Goal: Task Accomplishment & Management: Complete application form

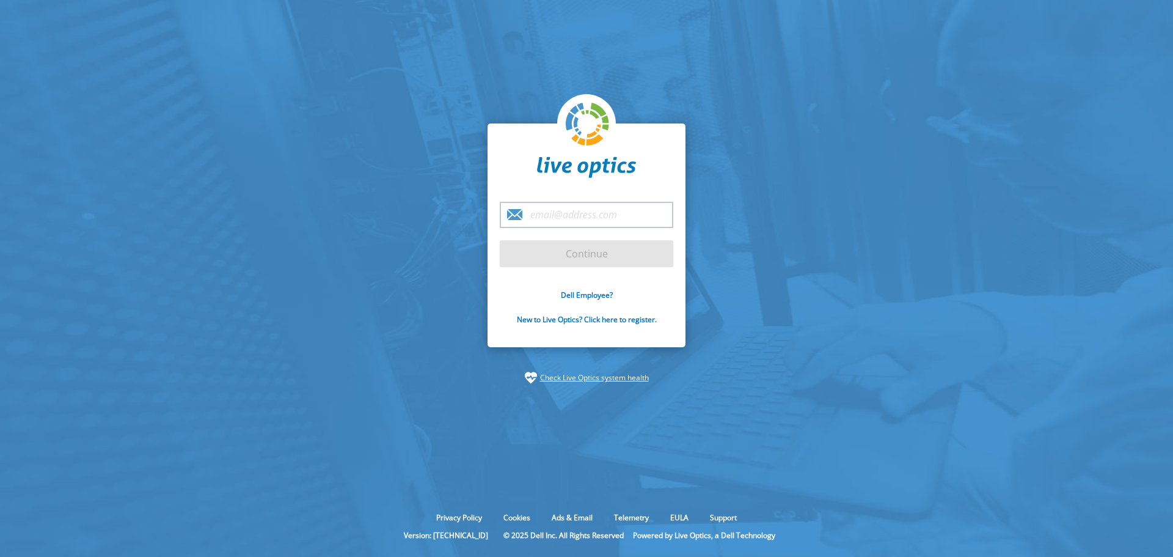
click at [562, 211] on input "email" at bounding box center [586, 215] width 173 height 26
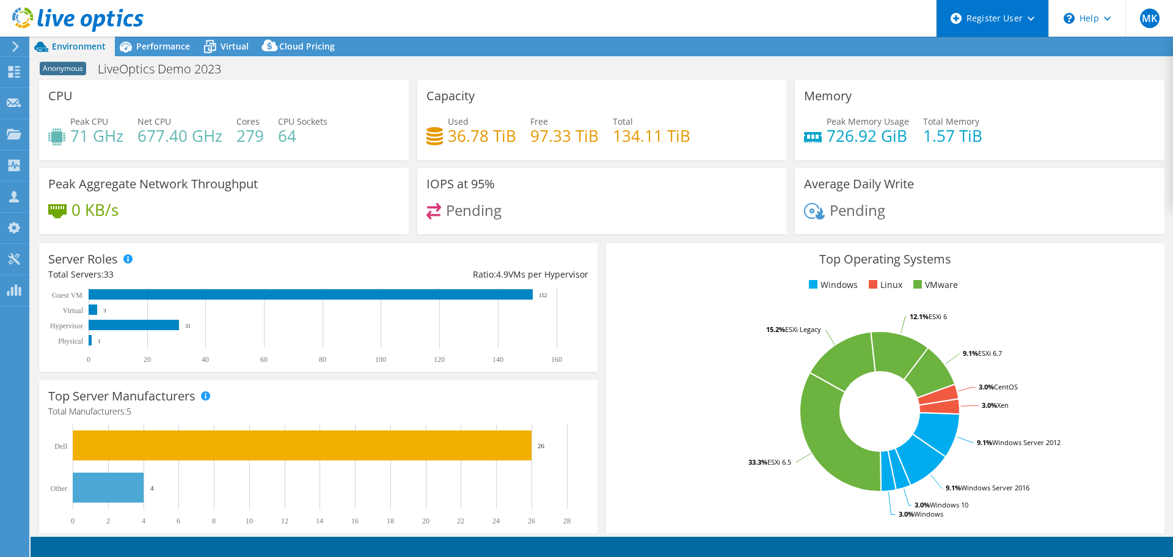
select select "EULondon"
select select "USD"
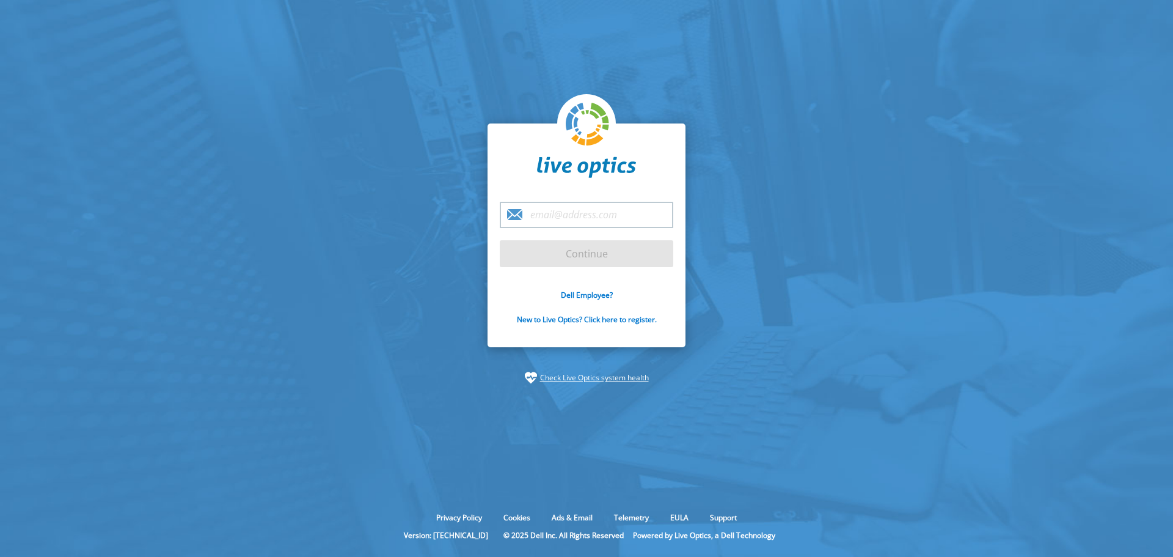
click at [1045, 75] on section "Continue Dell Employee? New to Live Optics? Click here to register. Check Live …" at bounding box center [586, 253] width 1173 height 507
click at [175, 148] on section "Continue Dell Employee? New to Live Optics? Click here to register. Check Live …" at bounding box center [586, 253] width 1173 height 507
click at [608, 213] on input "email" at bounding box center [586, 215] width 173 height 26
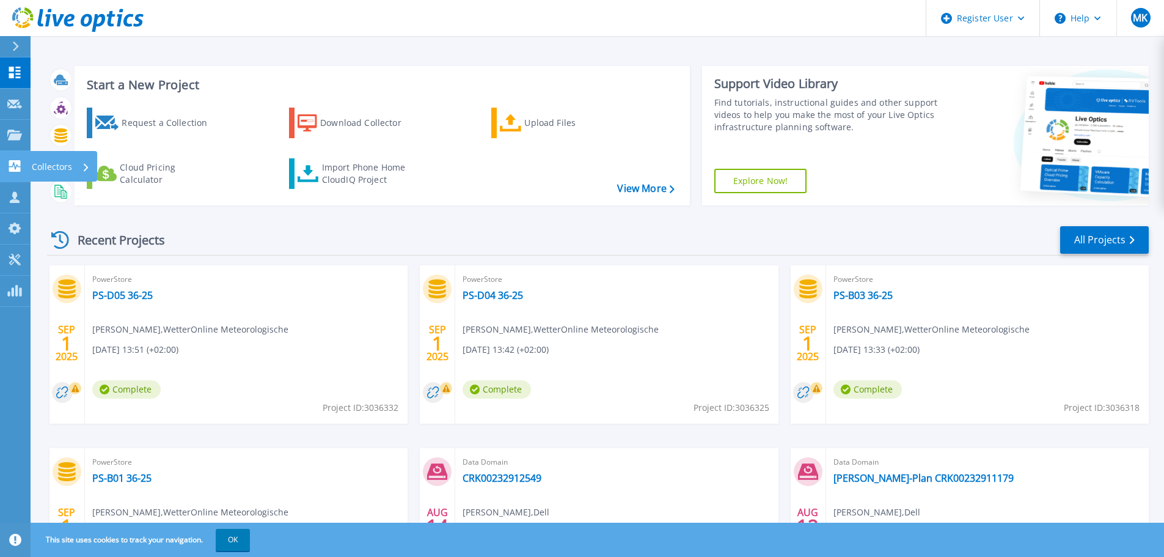
click at [16, 168] on icon at bounding box center [15, 166] width 12 height 12
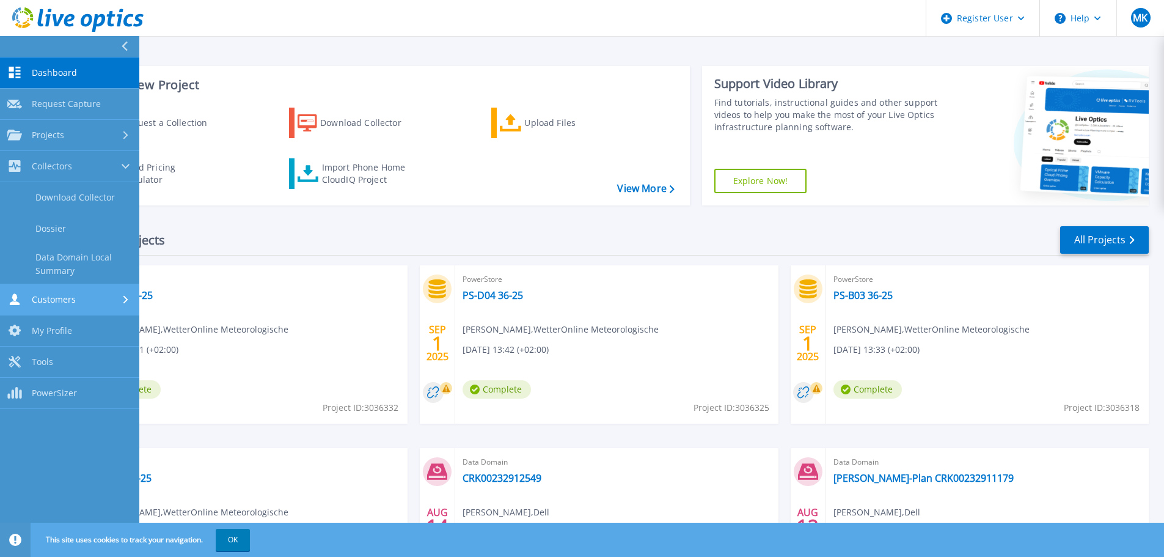
click at [70, 311] on link "Customers Customers" at bounding box center [69, 299] width 139 height 31
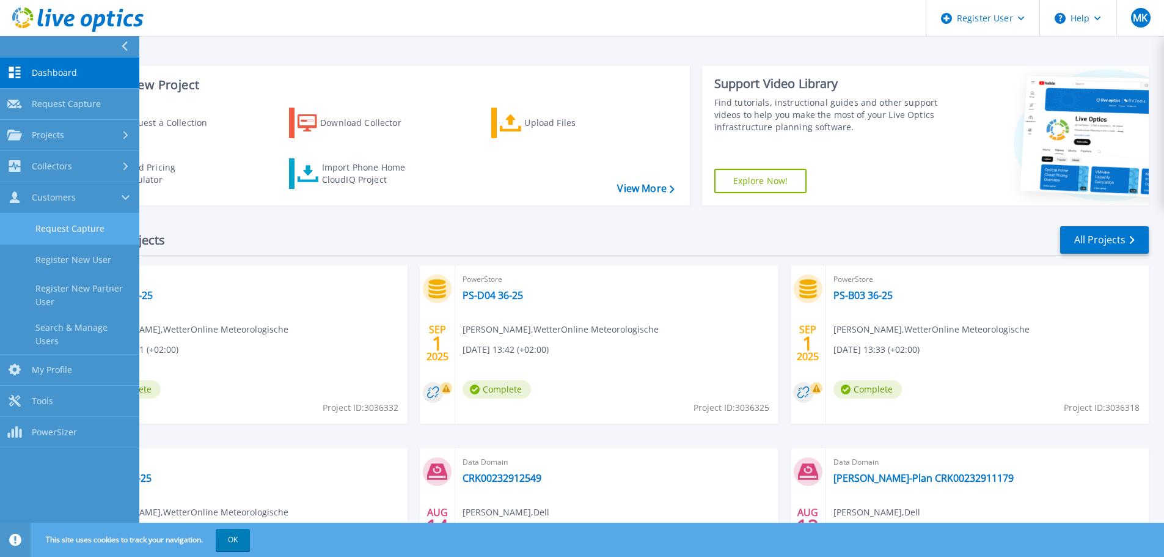
click at [68, 239] on link "Request Capture" at bounding box center [69, 228] width 139 height 31
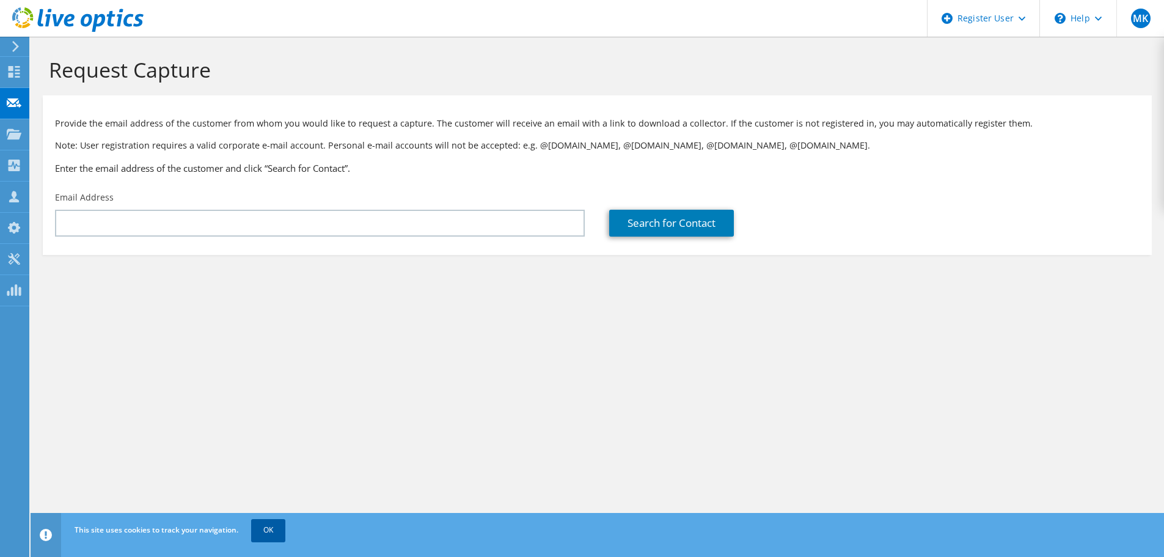
click at [266, 538] on link "OK" at bounding box center [268, 530] width 34 height 22
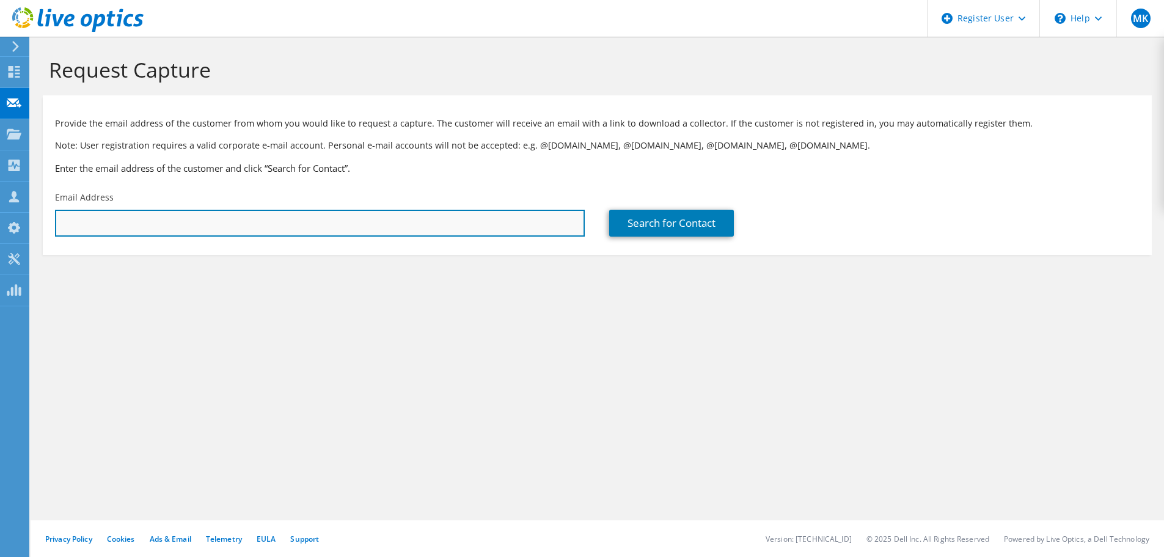
click at [367, 221] on input "text" at bounding box center [320, 223] width 530 height 27
paste input "[EMAIL_ADDRESS][PERSON_NAME][DOMAIN_NAME]"
type input "[EMAIL_ADDRESS][PERSON_NAME][DOMAIN_NAME]"
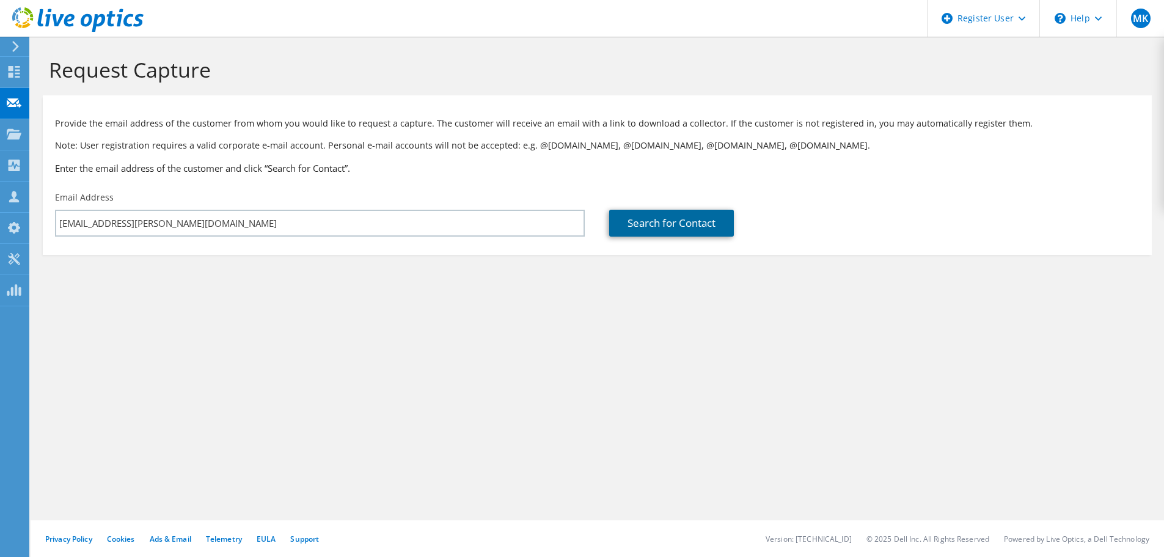
click at [645, 222] on link "Search for Contact" at bounding box center [671, 223] width 125 height 27
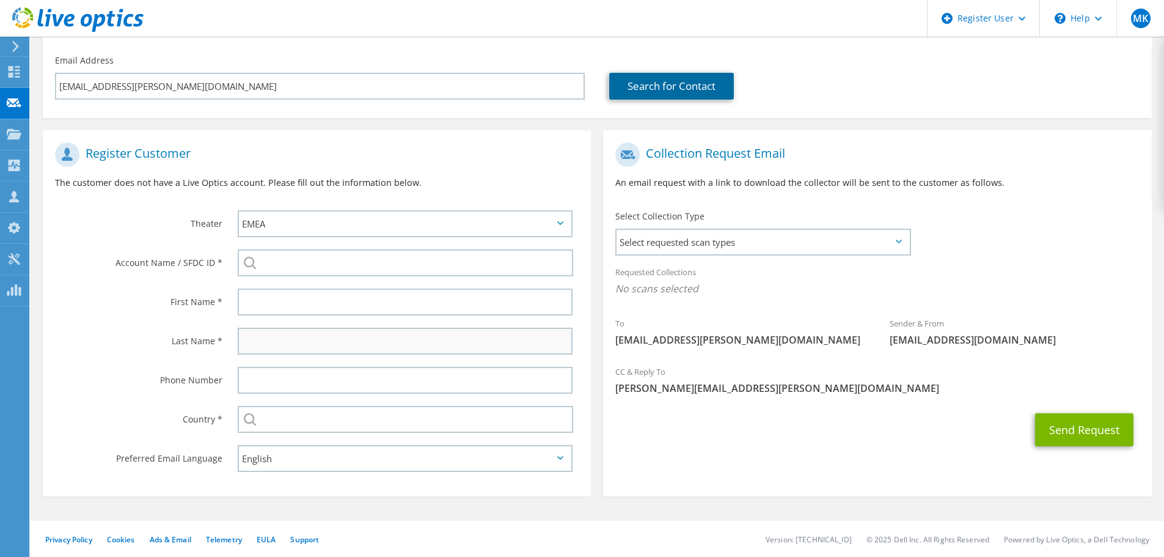
scroll to position [137, 0]
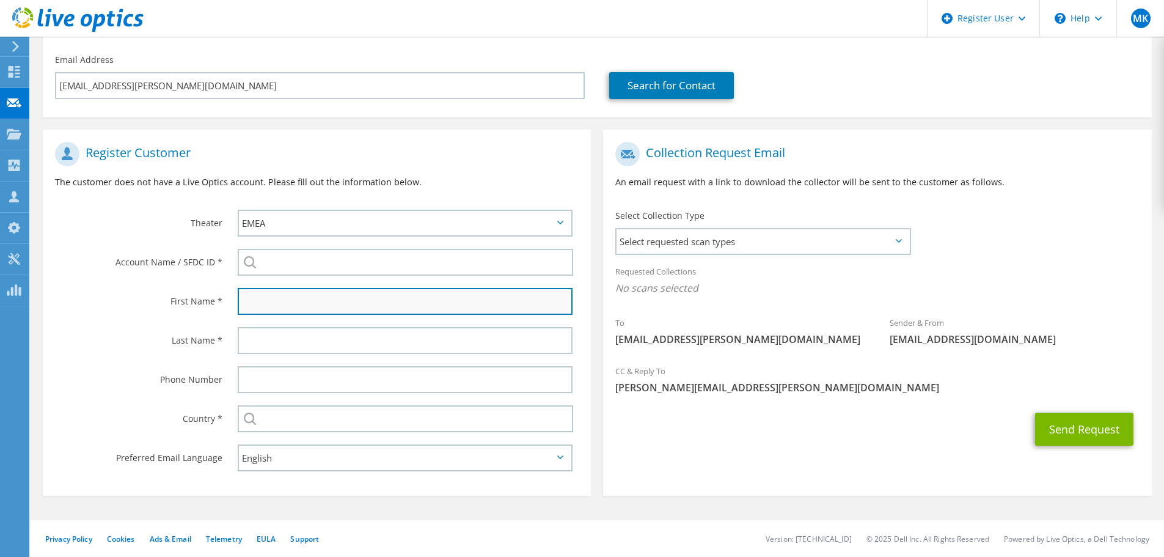
click at [318, 304] on input "text" at bounding box center [405, 301] width 335 height 27
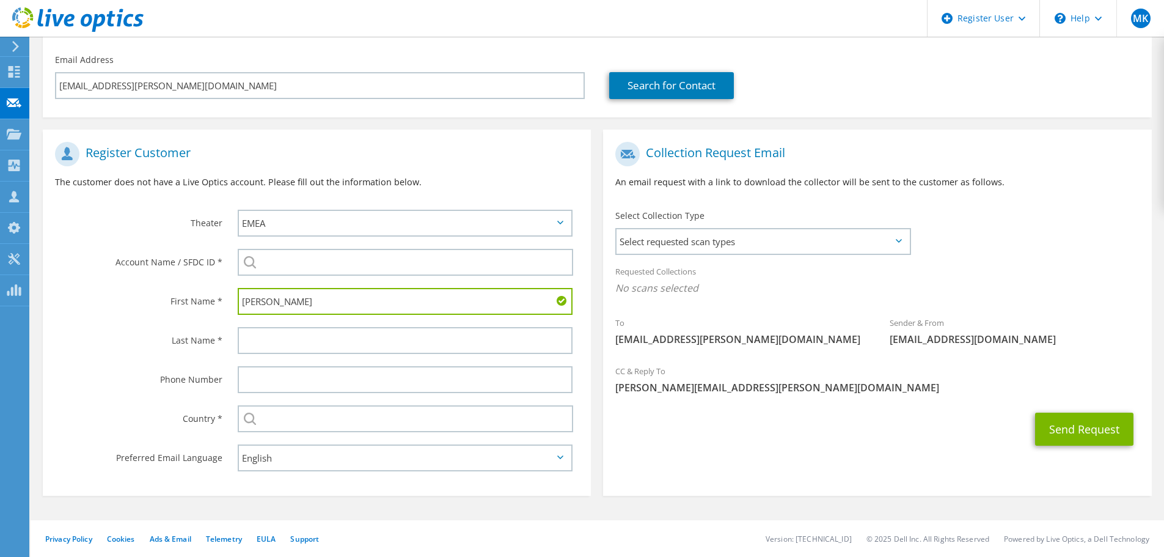
type input "[PERSON_NAME]"
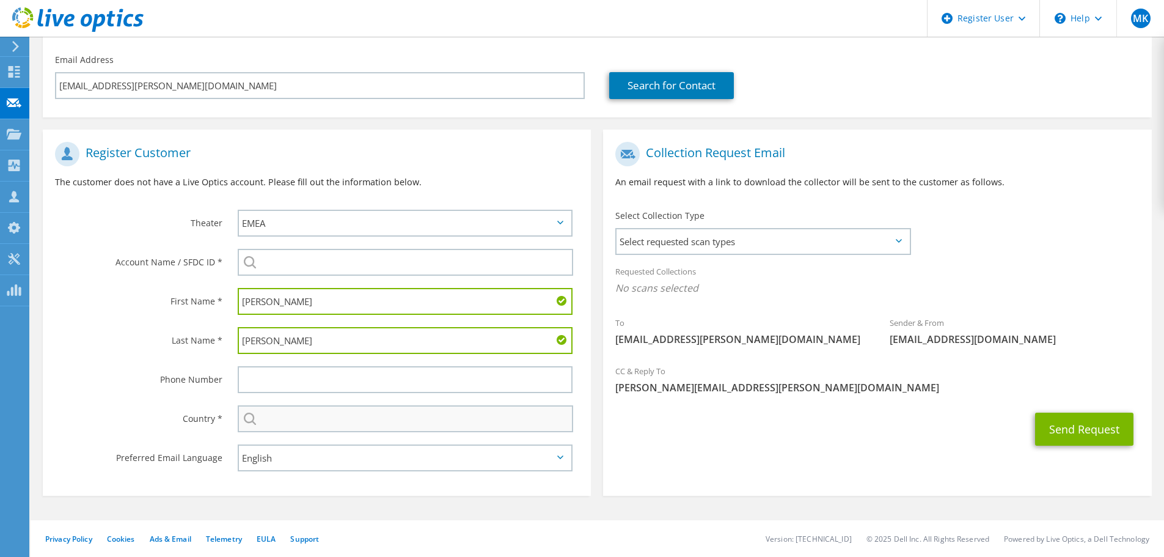
type input "[PERSON_NAME]"
click at [298, 423] on input "text" at bounding box center [405, 418] width 335 height 27
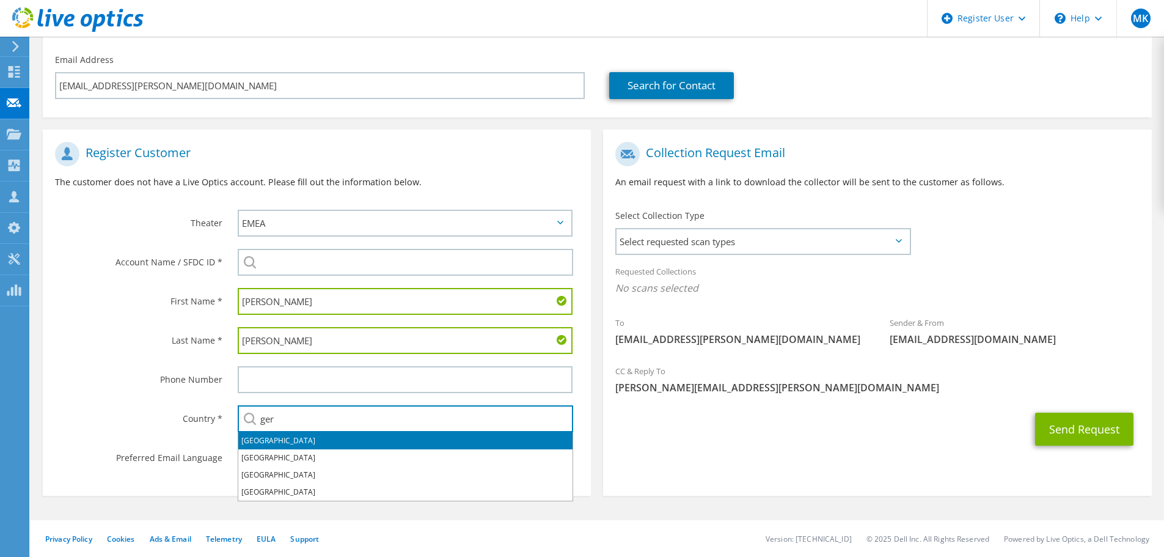
click at [296, 444] on li "[GEOGRAPHIC_DATA]" at bounding box center [405, 440] width 334 height 17
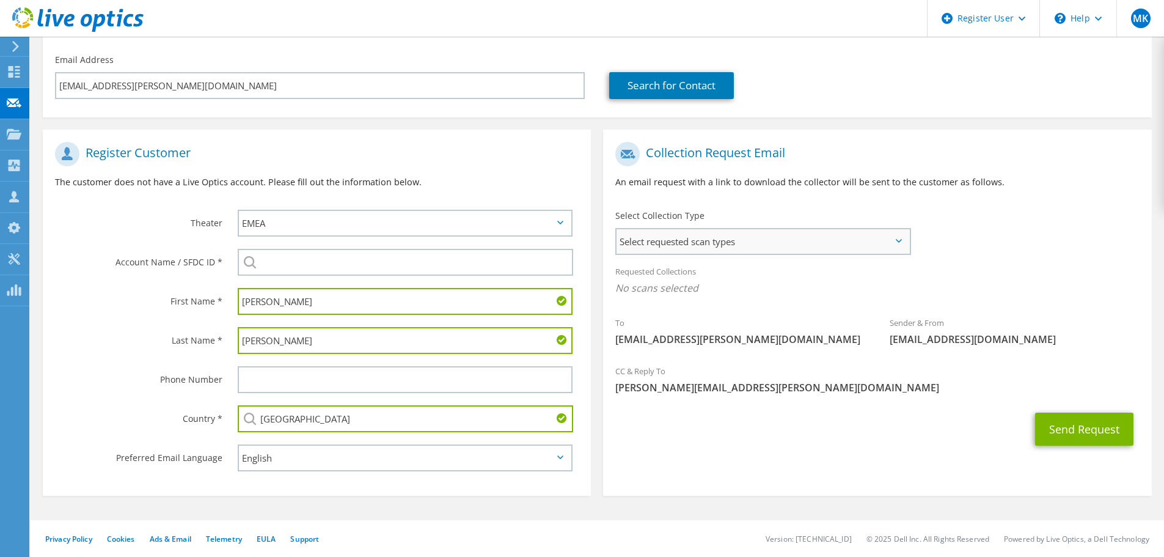
type input "[GEOGRAPHIC_DATA]"
click at [762, 247] on span "Select requested scan types" at bounding box center [762, 241] width 293 height 24
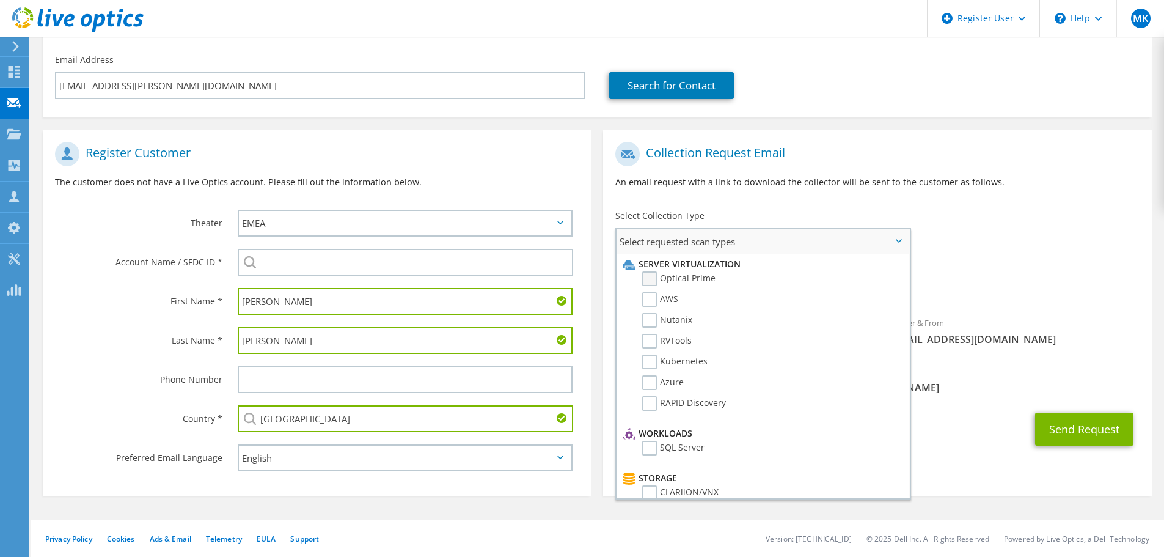
click at [652, 279] on label "Optical Prime" at bounding box center [678, 278] width 73 height 15
click at [0, 0] on input "Optical Prime" at bounding box center [0, 0] width 0 height 0
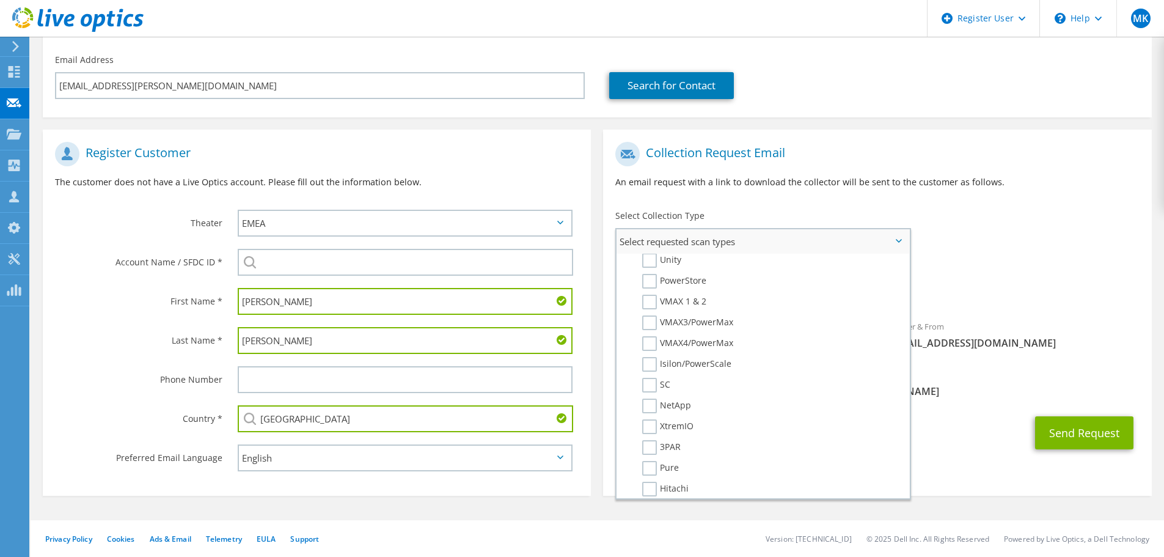
scroll to position [305, 0]
click at [652, 354] on label "NetApp" at bounding box center [666, 353] width 49 height 15
click at [0, 0] on input "NetApp" at bounding box center [0, 0] width 0 height 0
click at [1001, 261] on div "Requested Collections No scans selected Optical Prime NetApp" at bounding box center [877, 282] width 548 height 49
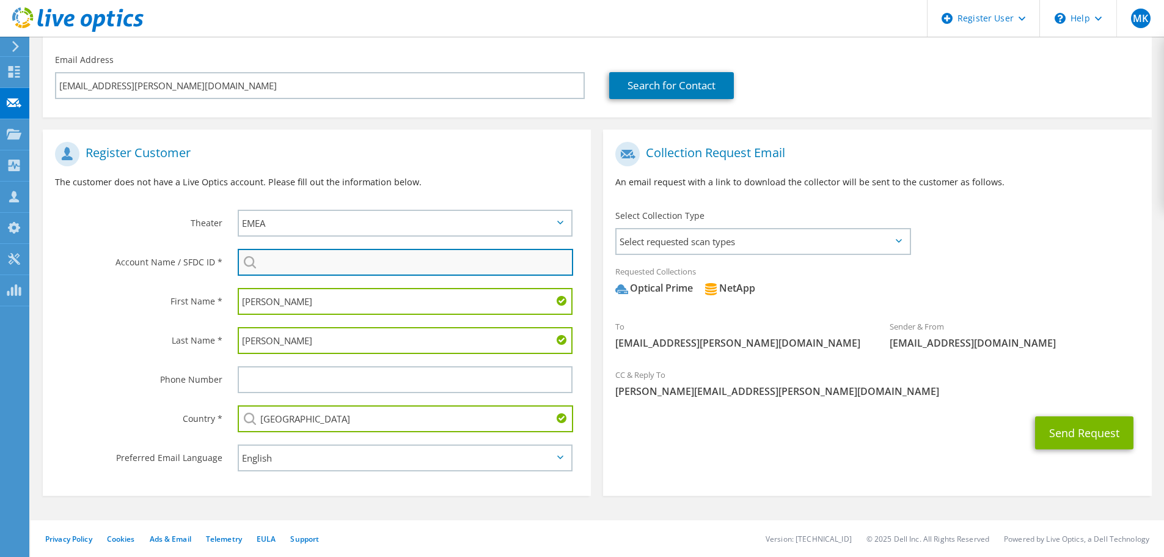
click at [332, 261] on input "search" at bounding box center [405, 262] width 335 height 27
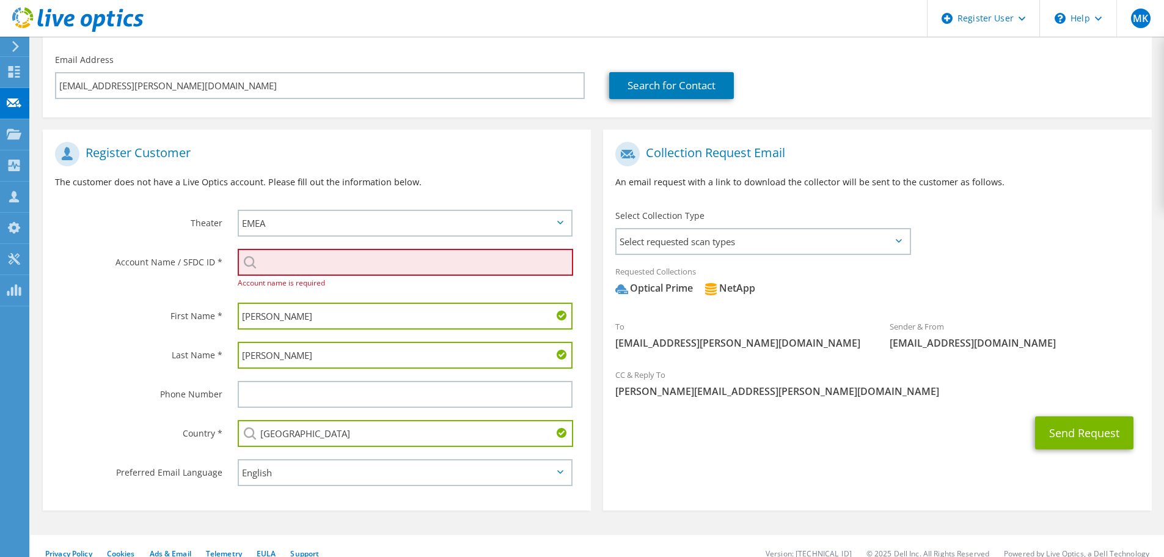
type input "O"
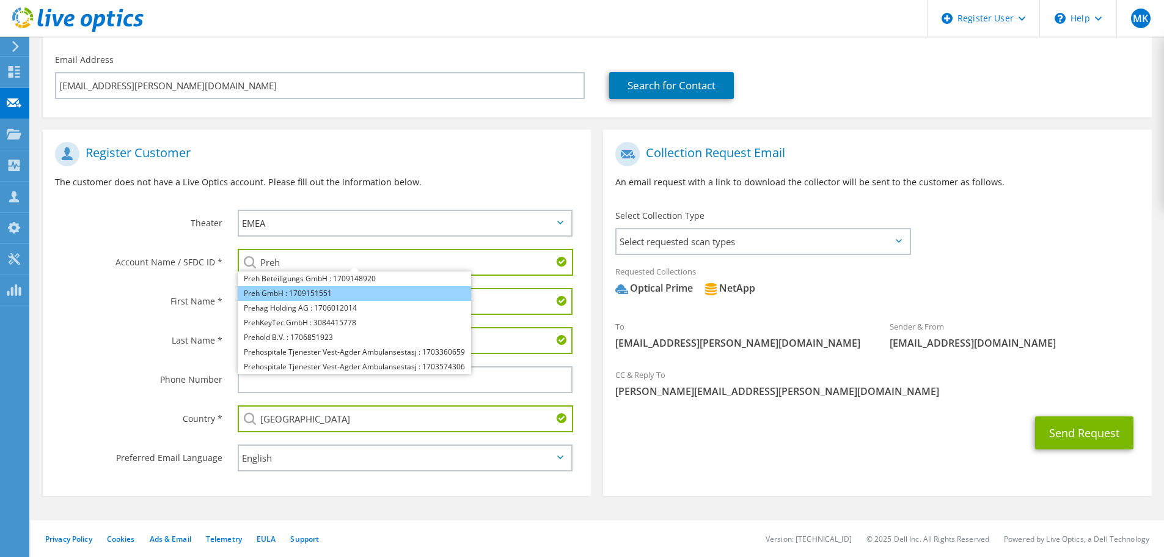
click at [307, 296] on li "Preh GmbH : 1709151551" at bounding box center [354, 293] width 233 height 15
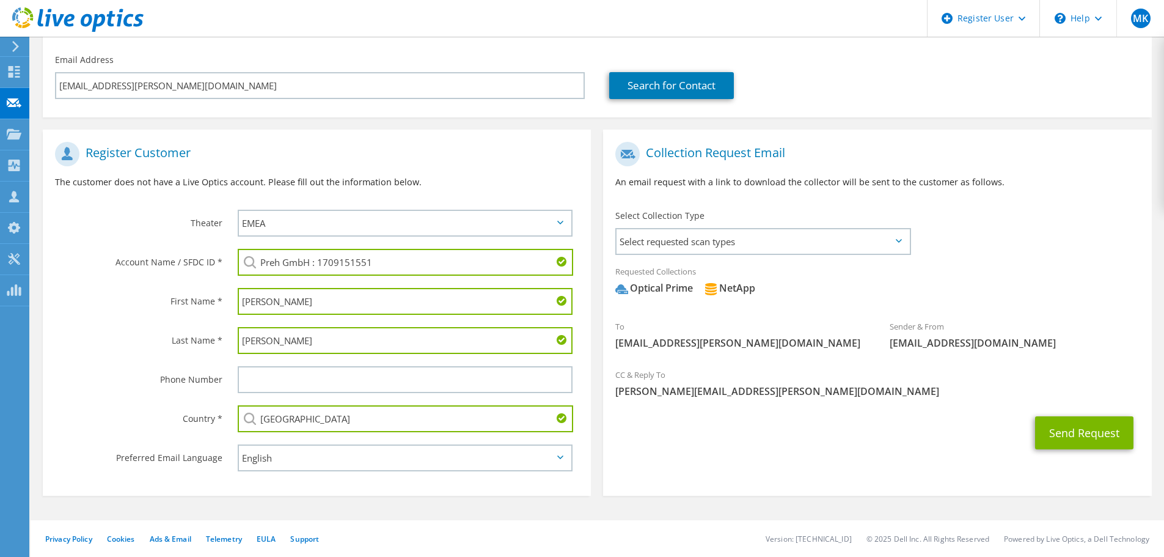
drag, startPoint x: 389, startPoint y: 270, endPoint x: 253, endPoint y: 269, distance: 135.6
click at [253, 269] on input "Preh GmbH : 1709151551" at bounding box center [405, 262] width 335 height 27
click at [352, 253] on input "joyson" at bounding box center [405, 262] width 335 height 27
drag, startPoint x: 301, startPoint y: 263, endPoint x: 245, endPoint y: 262, distance: 56.2
click at [245, 262] on div "joyson Joyson PlasTec GmbH : 3442561599 Joyson Romania : 3480771701 JOYSON SAFE…" at bounding box center [405, 262] width 335 height 27
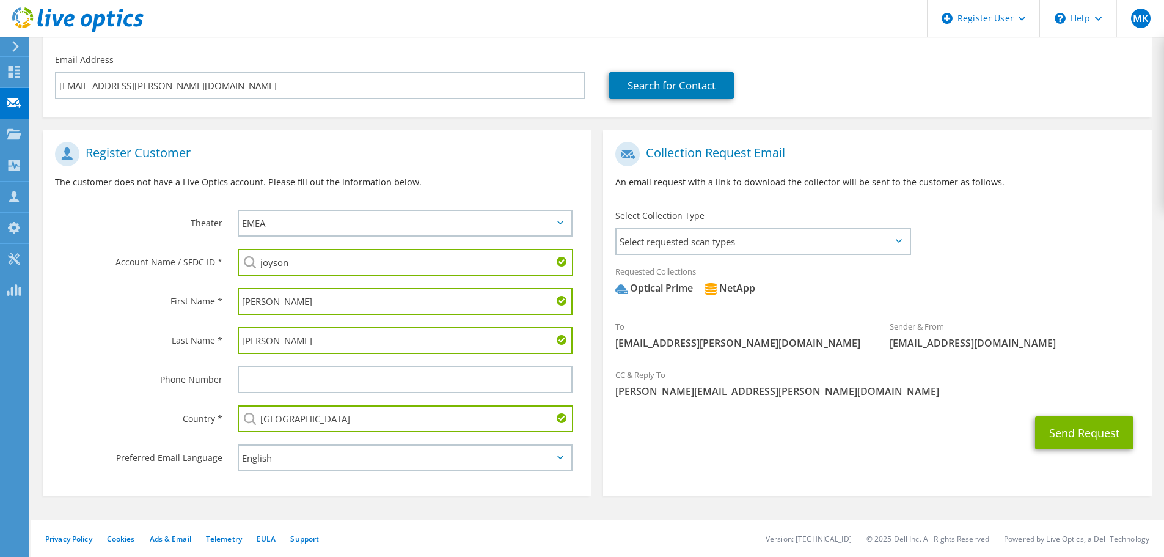
click at [337, 277] on div "joyson Joyson PlasTec GmbH : 3442561599 Joyson Romania : 3480771701 JOYSON SAFE…" at bounding box center [407, 262] width 365 height 39
click at [302, 261] on input "joyson" at bounding box center [405, 262] width 335 height 27
drag, startPoint x: 299, startPoint y: 259, endPoint x: 254, endPoint y: 264, distance: 46.1
click at [255, 263] on div "joyson Joyson PlasTec GmbH : 3442561599 Joyson Romania : 3480771701 JOYSON SAFE…" at bounding box center [405, 262] width 335 height 27
click at [299, 283] on li "JOYNEXT GmbH : 3531421691" at bounding box center [315, 278] width 155 height 15
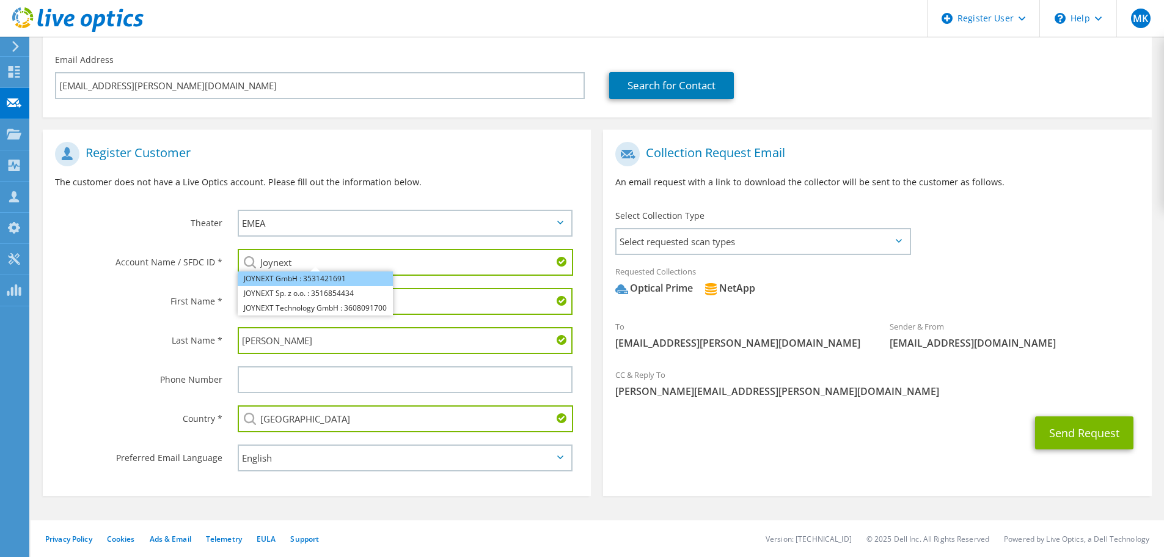
type input "JOYNEXT GmbH : 3531421691"
click at [743, 245] on span "Select requested scan types" at bounding box center [762, 241] width 293 height 24
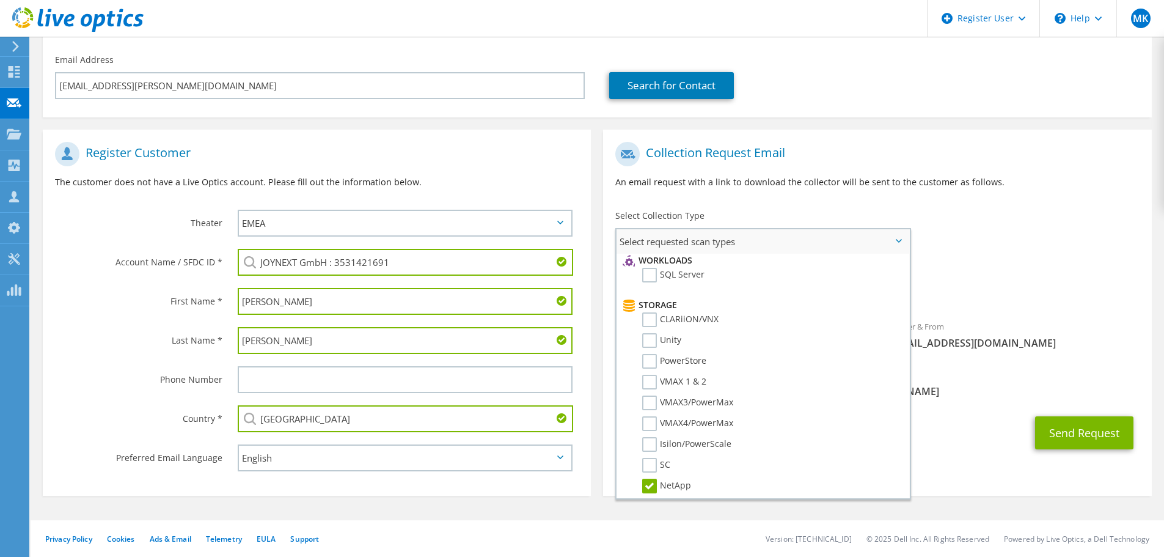
scroll to position [0, 0]
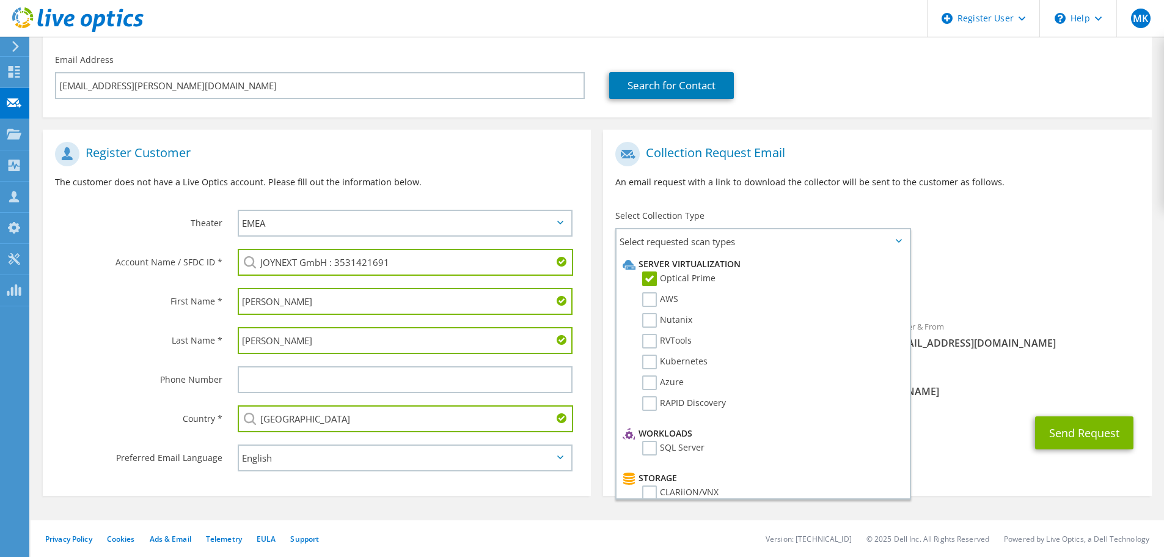
click at [1086, 244] on div "To juergen.ziegenhorn@joynext.com Sender & From liveoptics@liveoptics.com" at bounding box center [877, 249] width 548 height 226
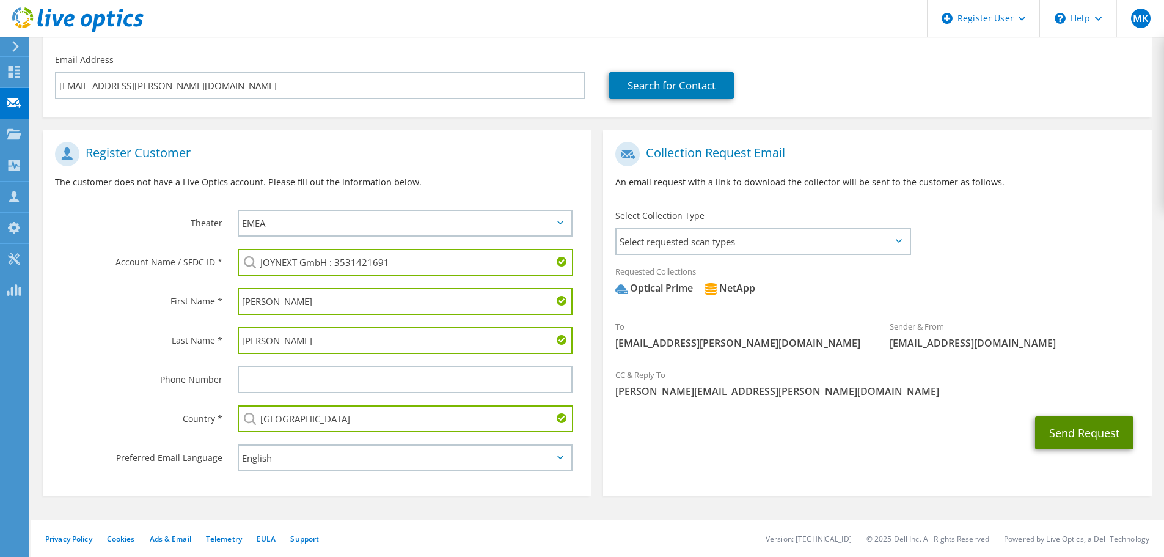
click at [1092, 434] on button "Send Request" at bounding box center [1084, 432] width 98 height 33
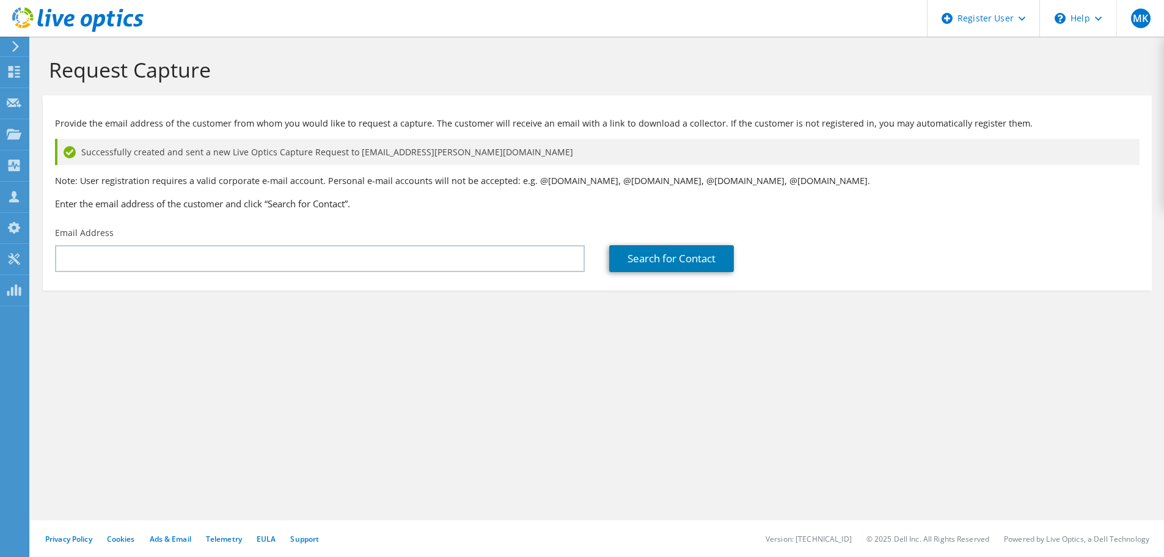
click at [384, 494] on div "Request Capture Provide the email address of the customer from whom you would l…" at bounding box center [597, 297] width 1133 height 520
